Goal: Check status: Check status

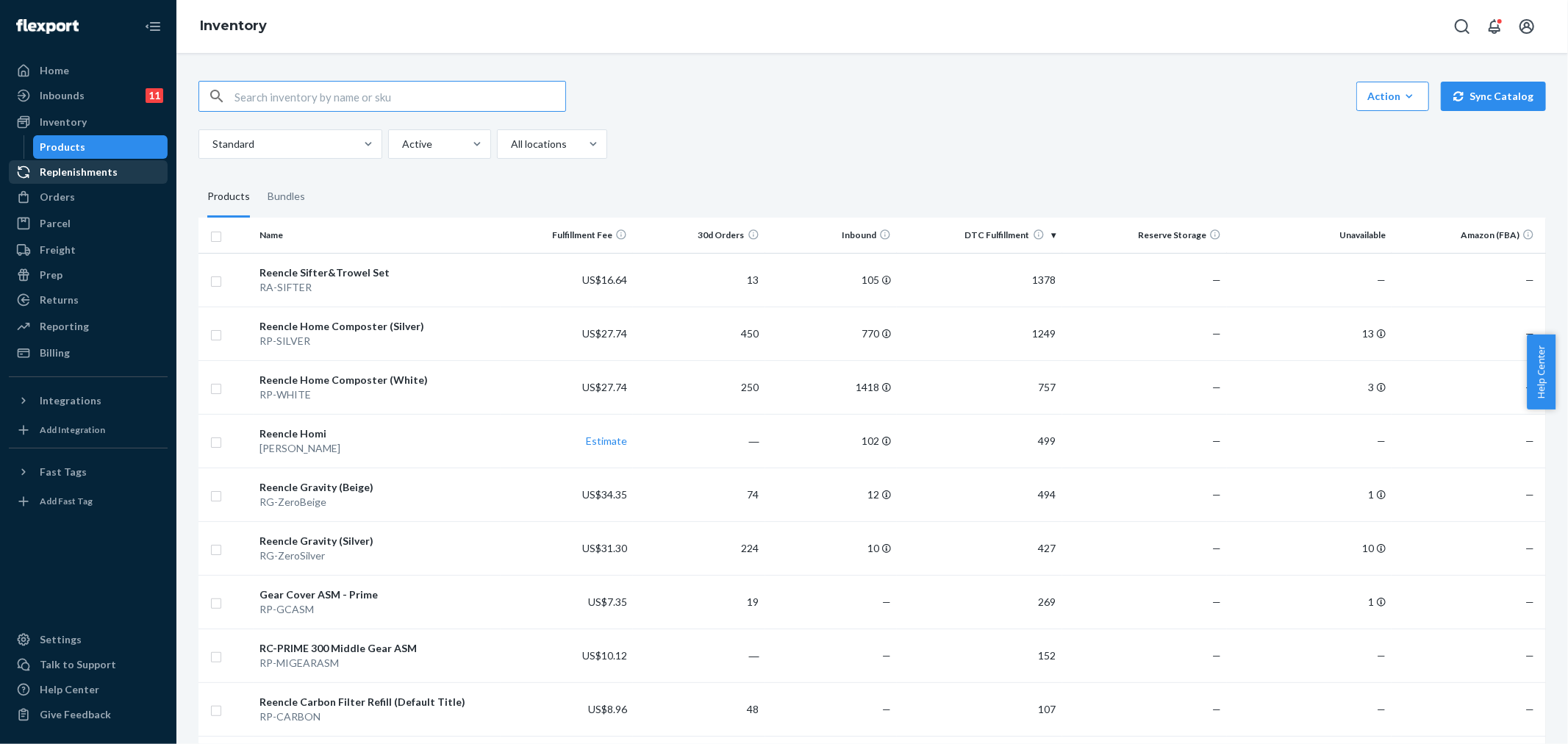
drag, startPoint x: 94, startPoint y: 193, endPoint x: 120, endPoint y: 169, distance: 35.4
click at [94, 193] on div "Orders" at bounding box center [88, 197] width 156 height 21
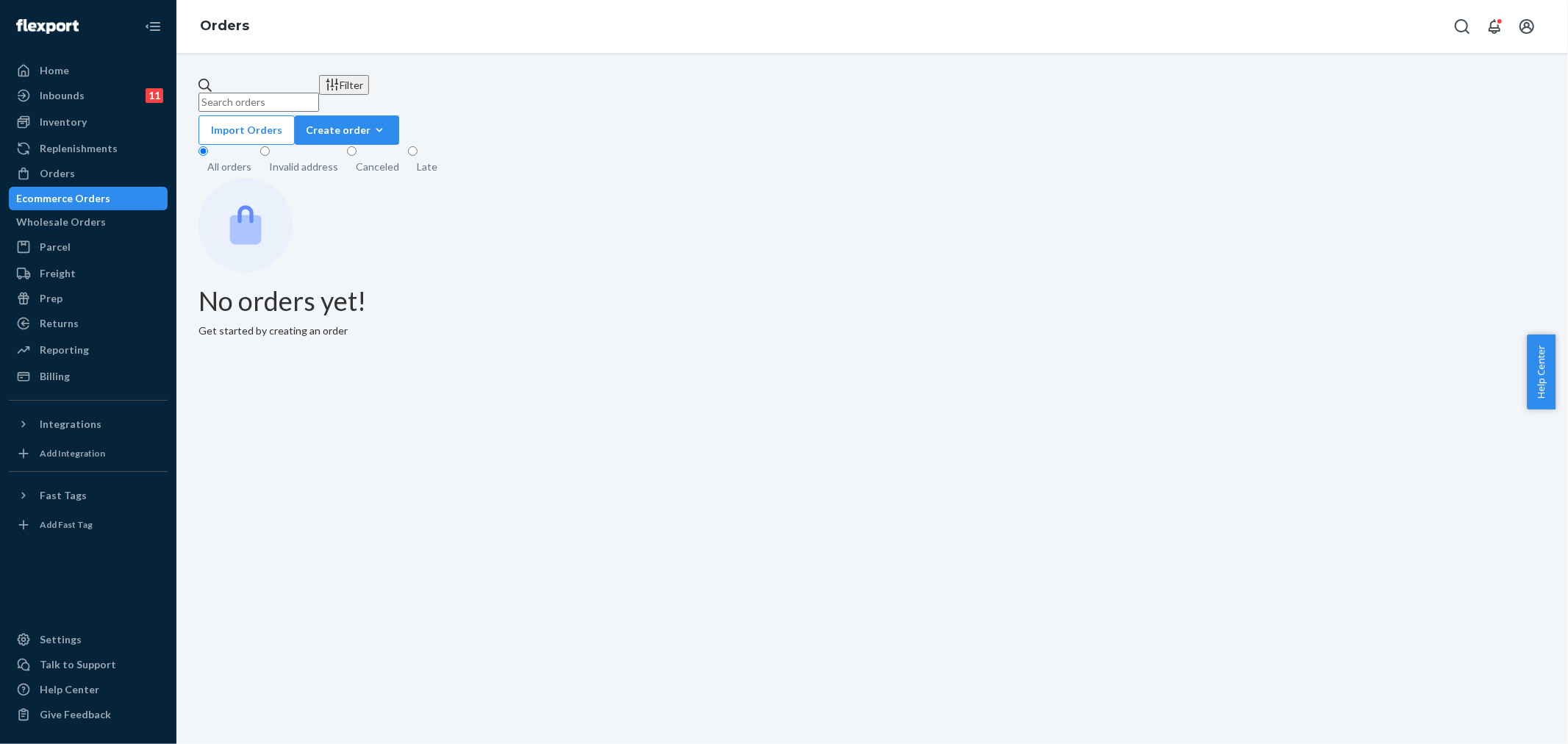
click at [285, 94] on input "text" at bounding box center [259, 103] width 120 height 19
paste input "[PERSON_NAME]"
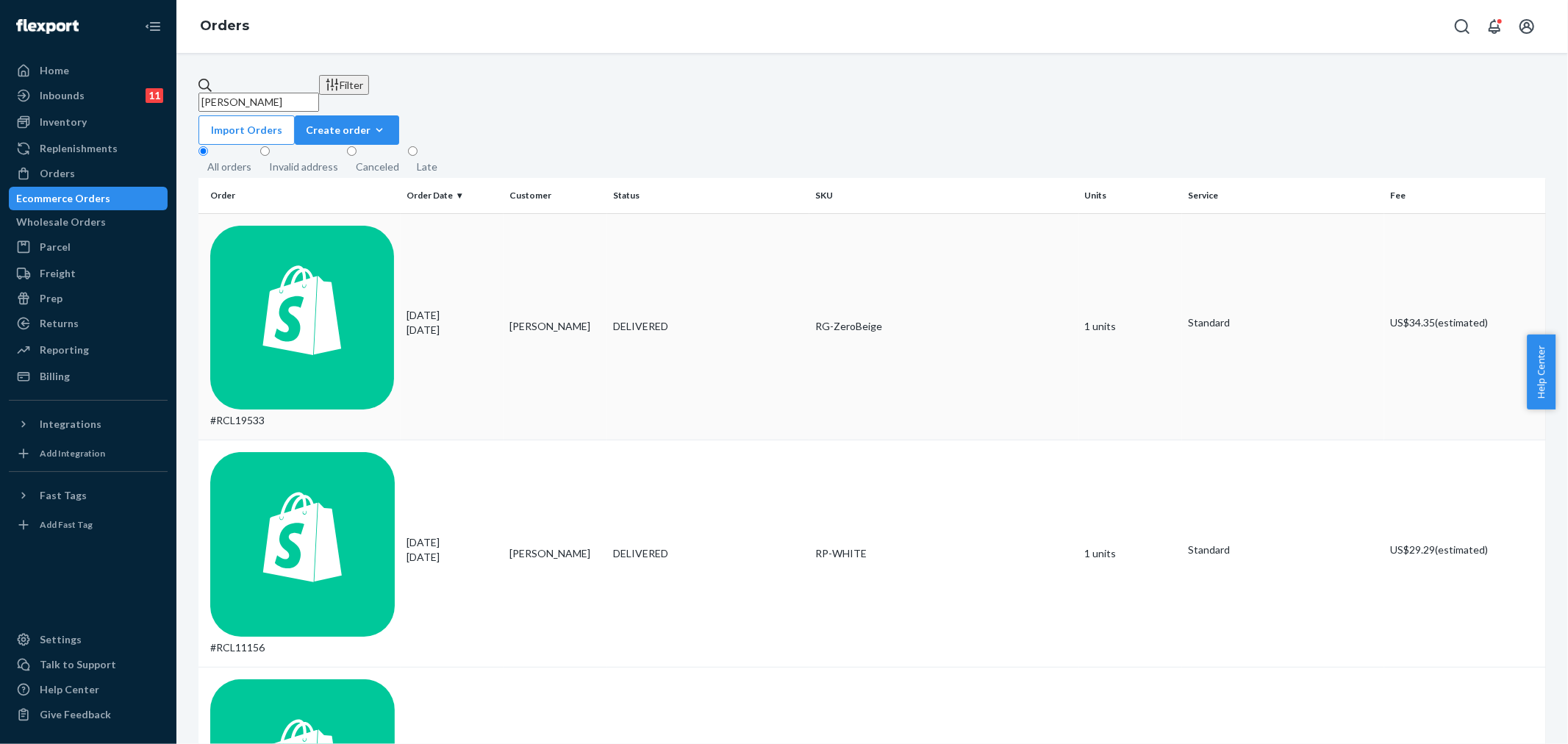
type input "[PERSON_NAME]"
click at [328, 226] on div "#RCL19533" at bounding box center [302, 327] width 184 height 203
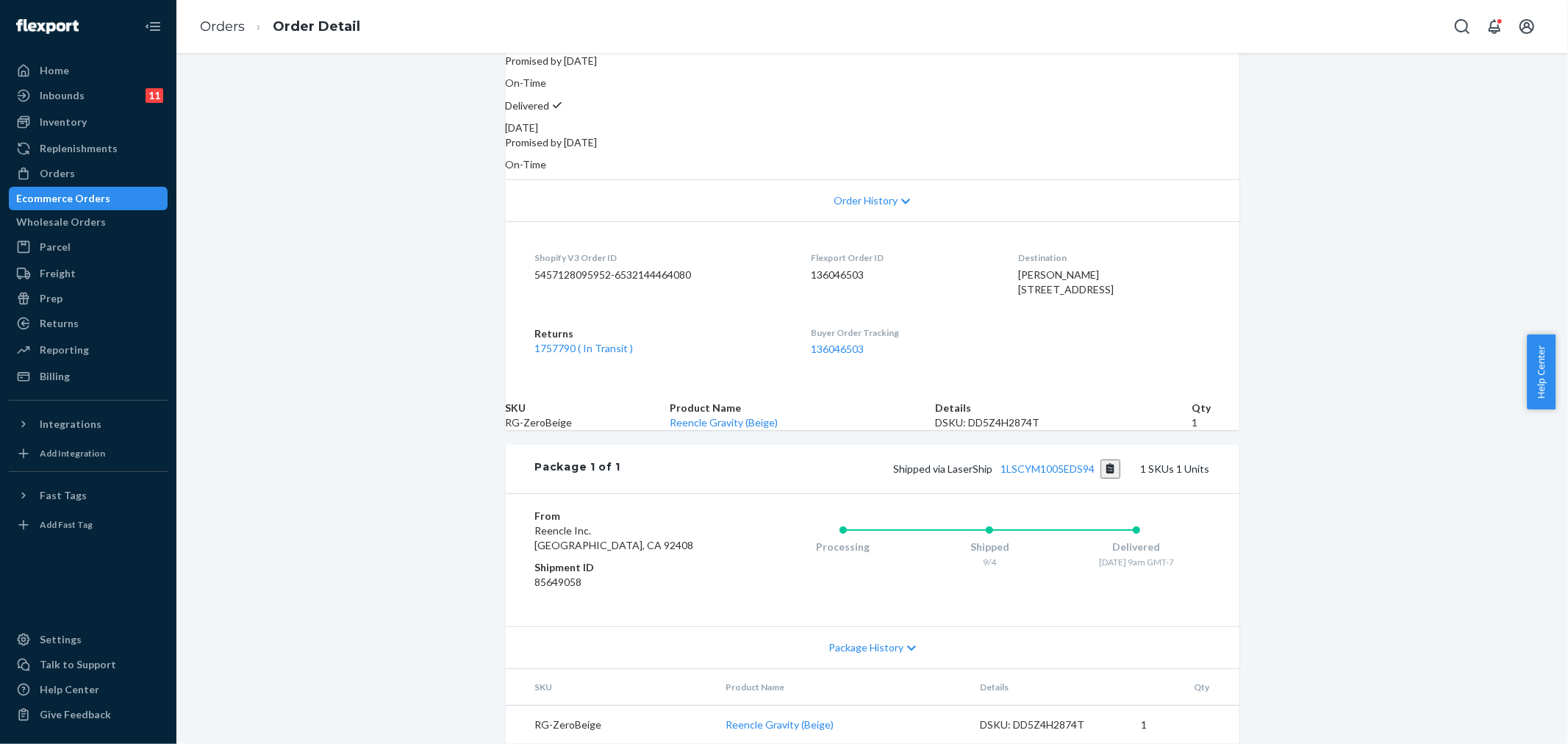
scroll to position [39, 0]
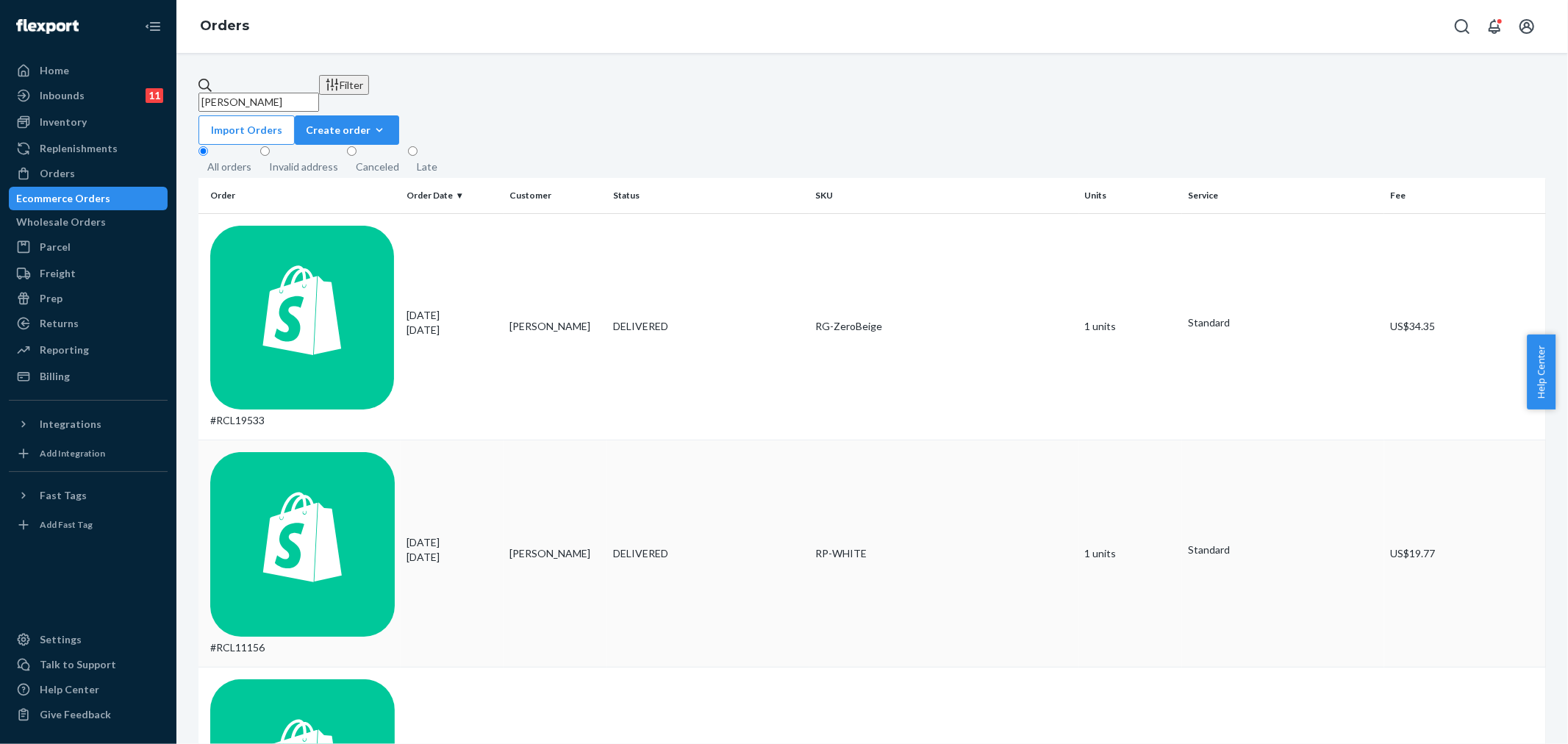
click at [548, 440] on td "[PERSON_NAME]" at bounding box center [554, 554] width 103 height 227
click at [143, 321] on div "Returns" at bounding box center [88, 323] width 156 height 21
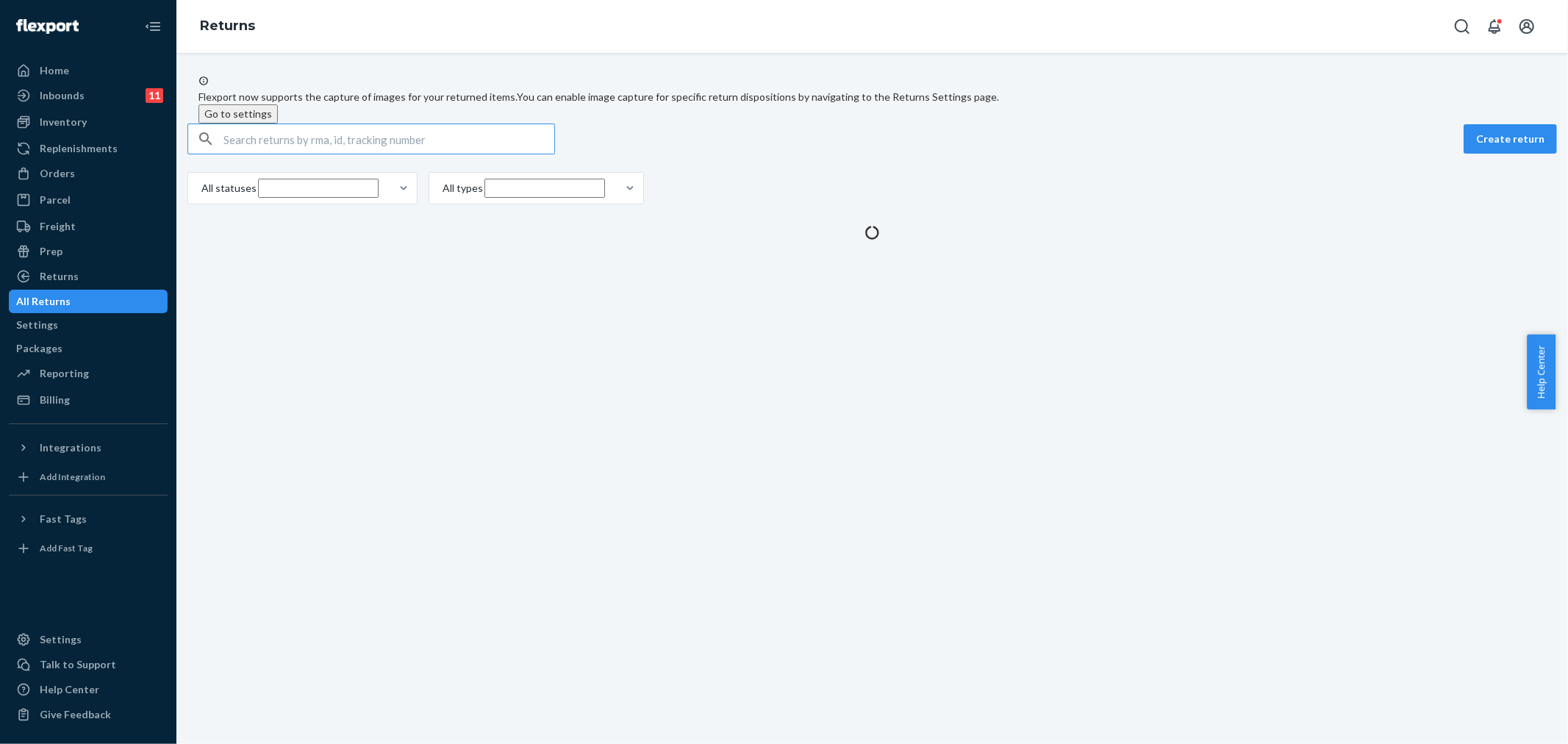
click at [290, 154] on input "text" at bounding box center [389, 139] width 331 height 30
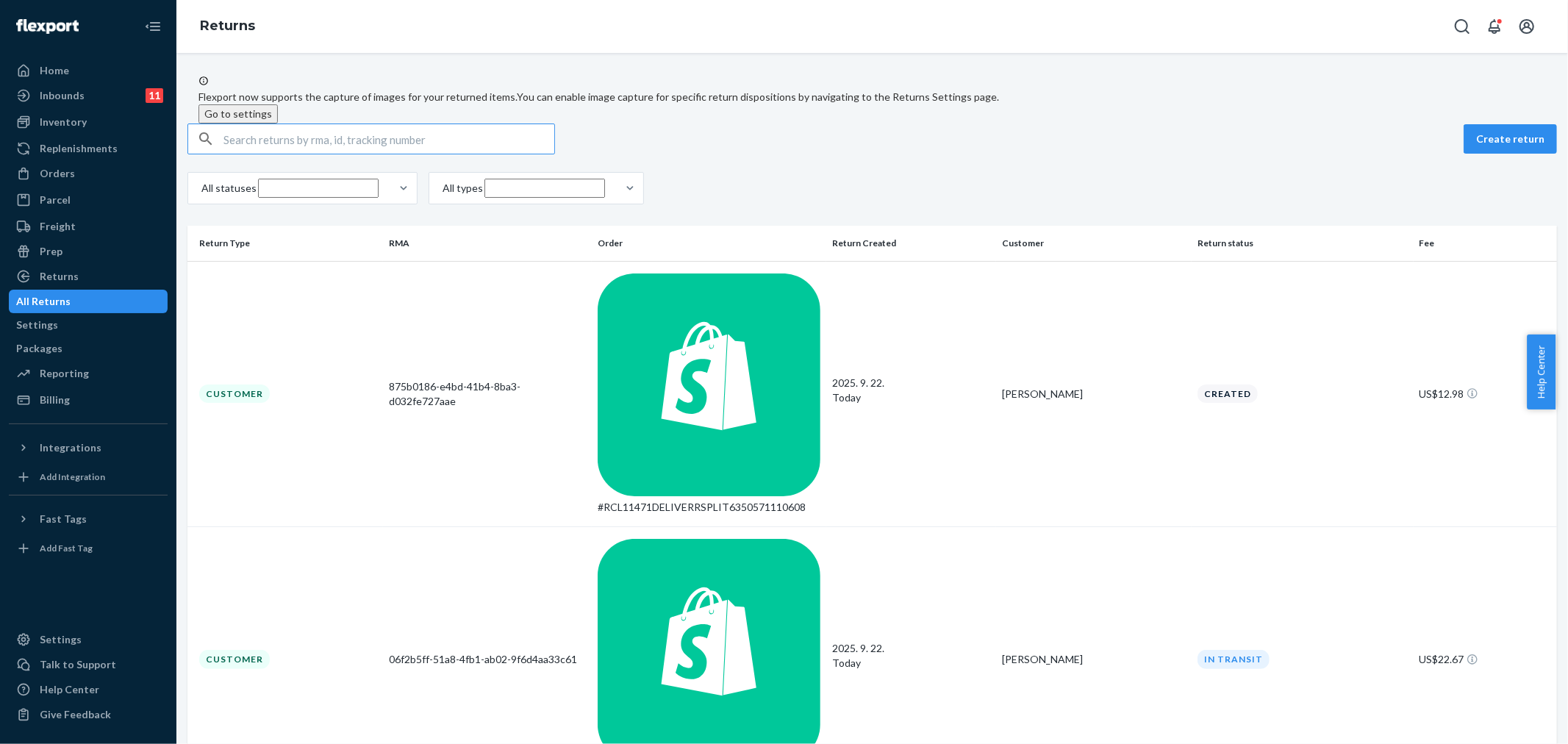
type input "[PERSON_NAME]"
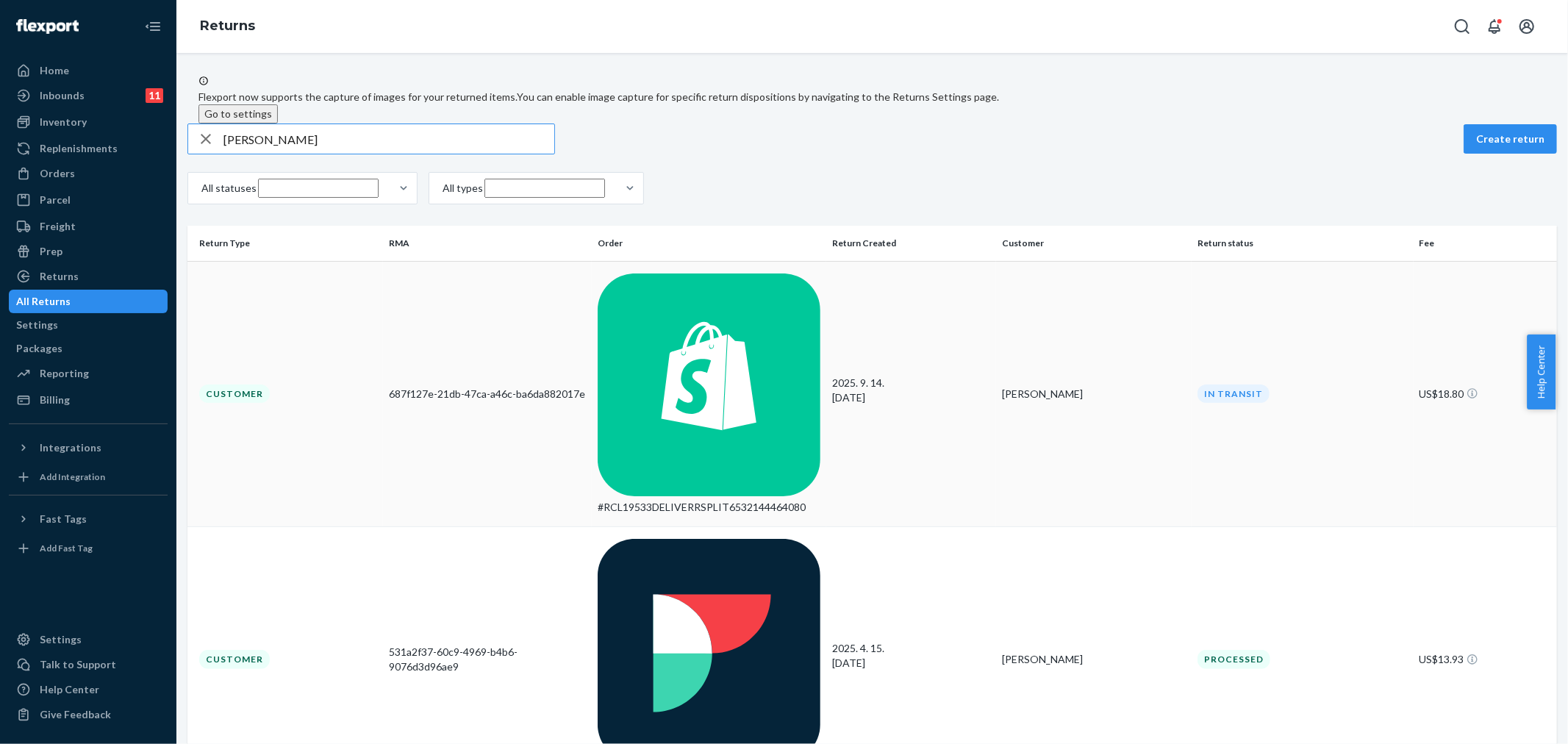
click at [626, 500] on div "#RCL19533DELIVERRSPLIT6532144464080" at bounding box center [709, 508] width 223 height 15
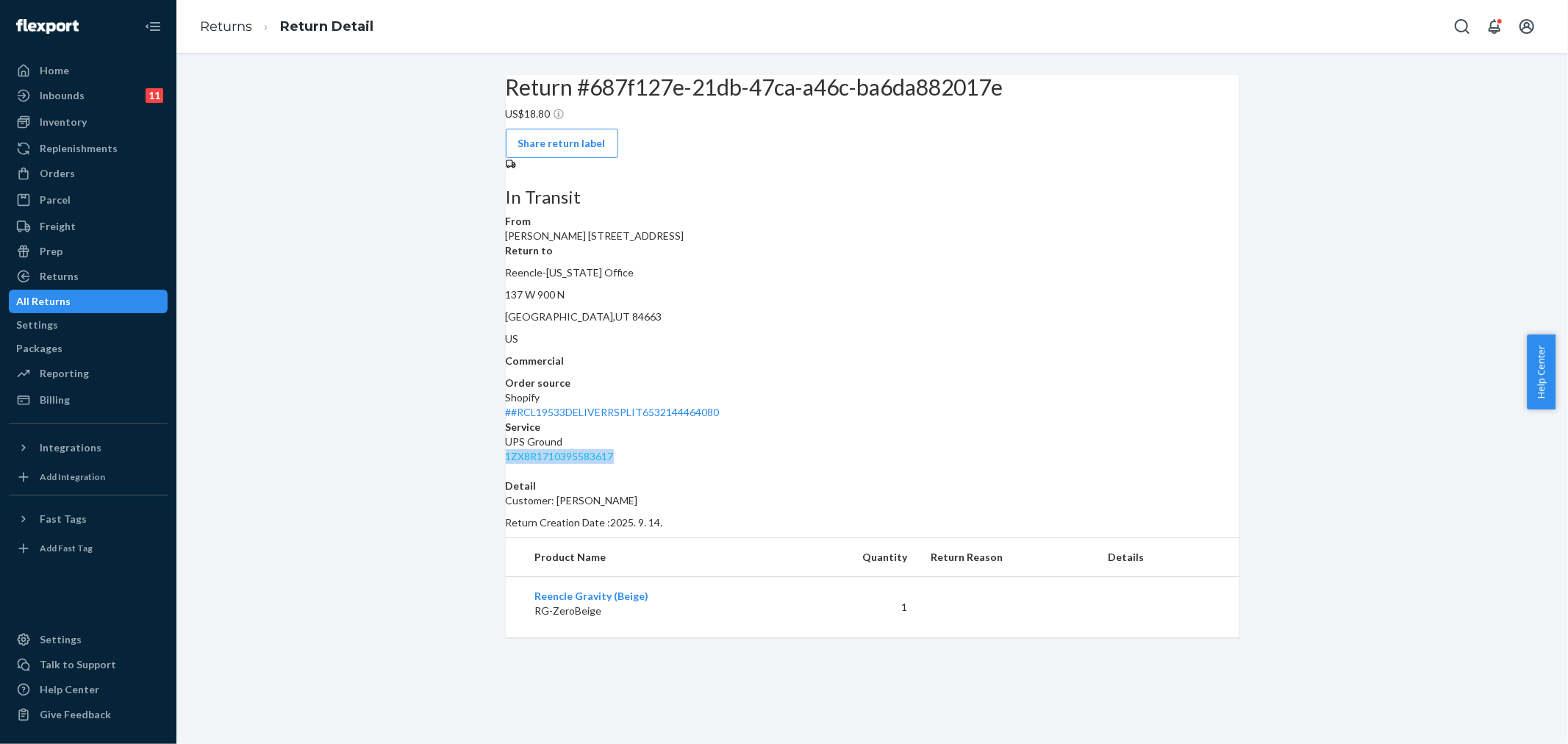
drag, startPoint x: 1194, startPoint y: 347, endPoint x: 1075, endPoint y: 349, distance: 119.0
click at [1075, 449] on div "1ZX8R1710395583617" at bounding box center [872, 456] width 733 height 15
copy link "1ZX8R1710395583617"
